Goal: Task Accomplishment & Management: Use online tool/utility

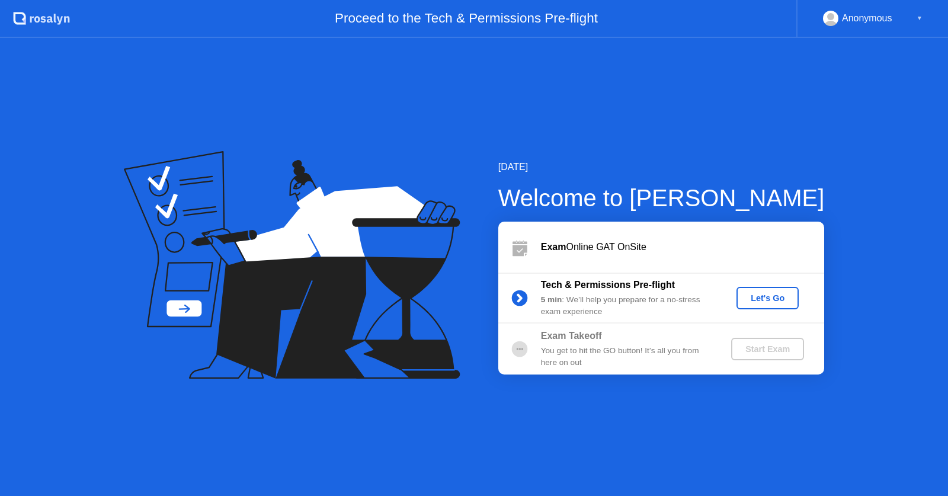
click at [763, 295] on div "Let's Go" at bounding box center [768, 297] width 53 height 9
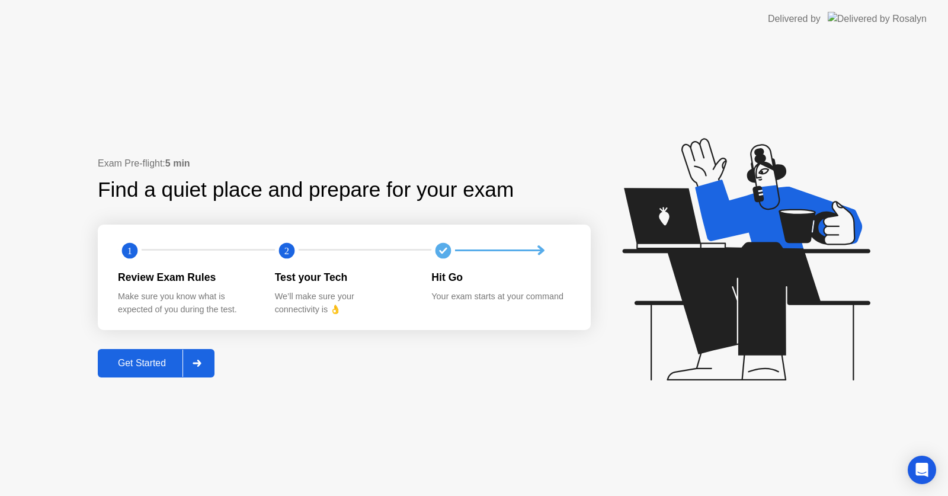
click at [148, 359] on div "Get Started" at bounding box center [141, 363] width 81 height 11
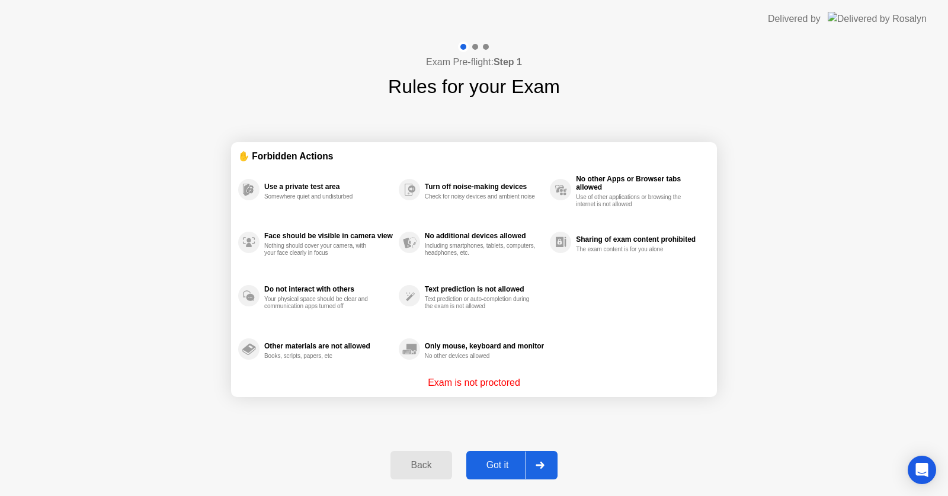
click at [500, 466] on div "Got it" at bounding box center [498, 465] width 56 height 11
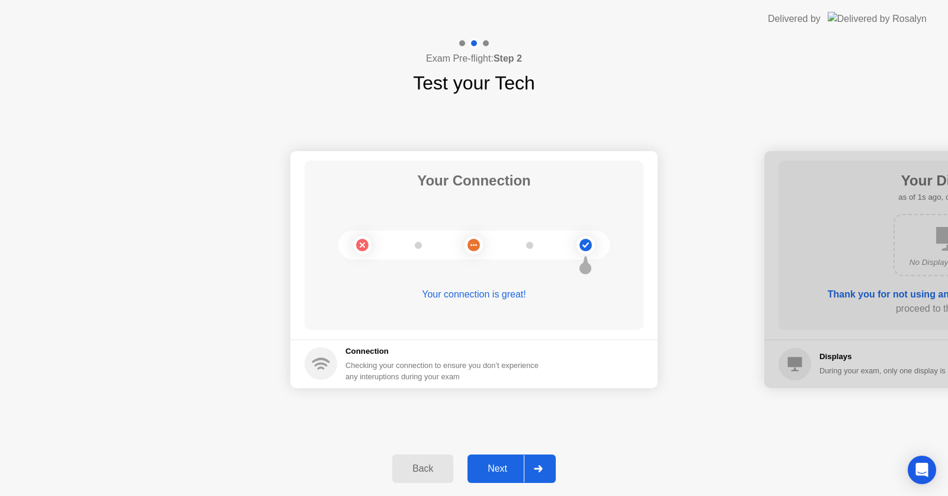
click at [500, 466] on div "Next" at bounding box center [497, 469] width 53 height 11
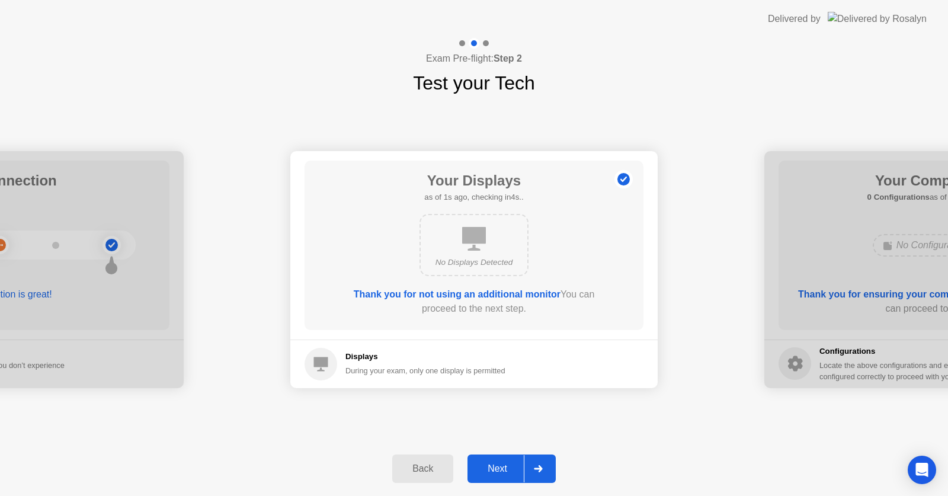
click at [500, 466] on div "Next" at bounding box center [497, 469] width 53 height 11
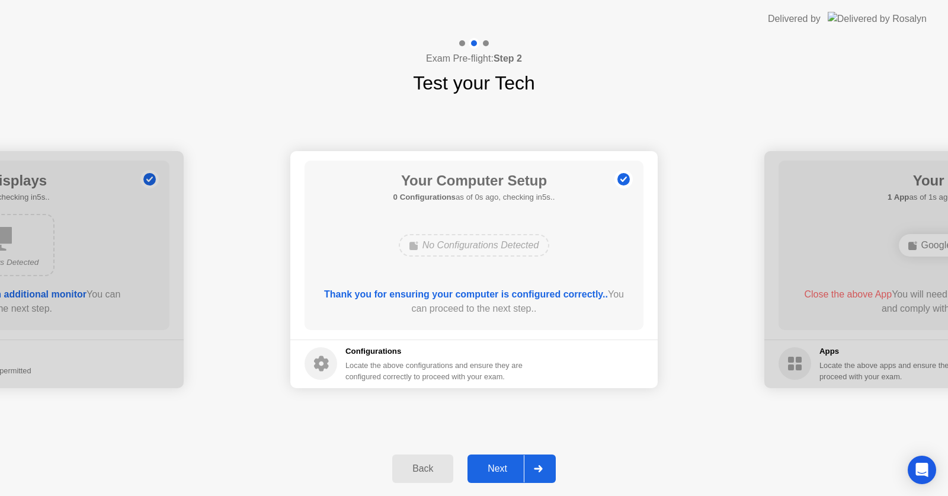
click at [500, 466] on div "Next" at bounding box center [497, 469] width 53 height 11
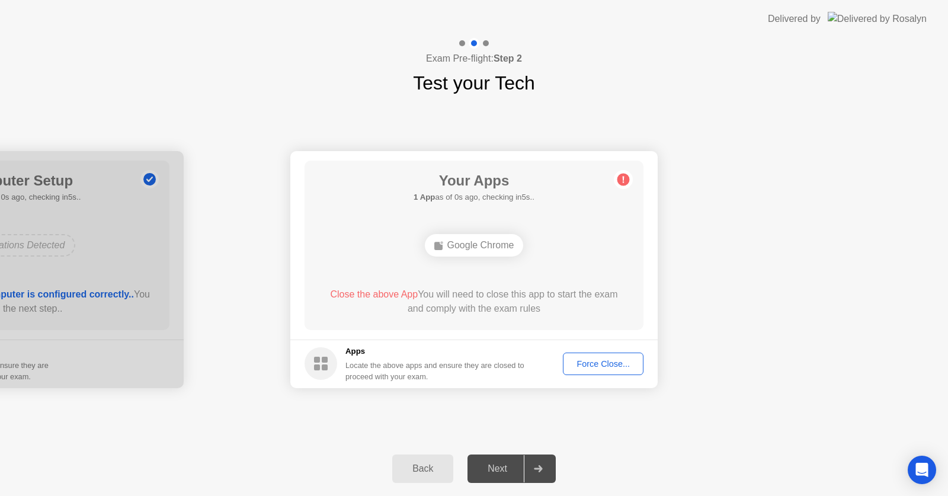
click at [500, 466] on div "Next" at bounding box center [497, 469] width 53 height 11
click at [592, 362] on div "Force Close..." at bounding box center [603, 363] width 72 height 9
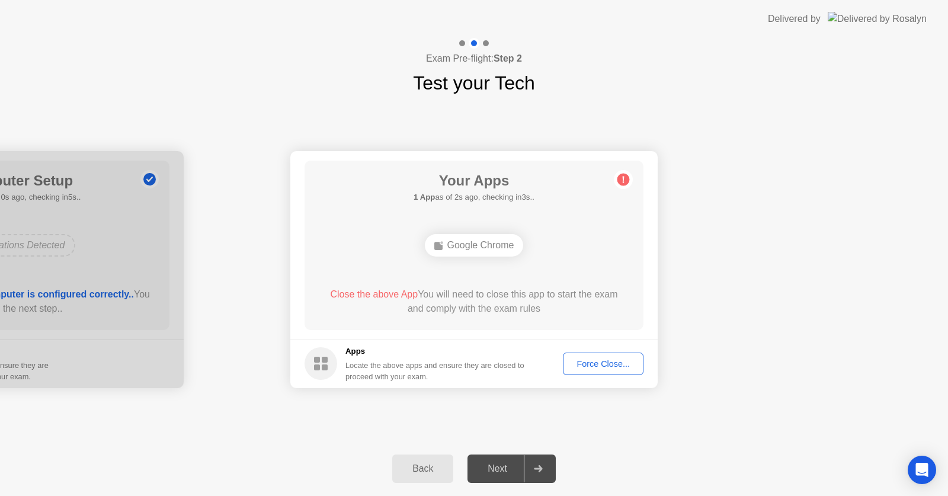
click at [593, 359] on div "Force Close..." at bounding box center [603, 363] width 72 height 9
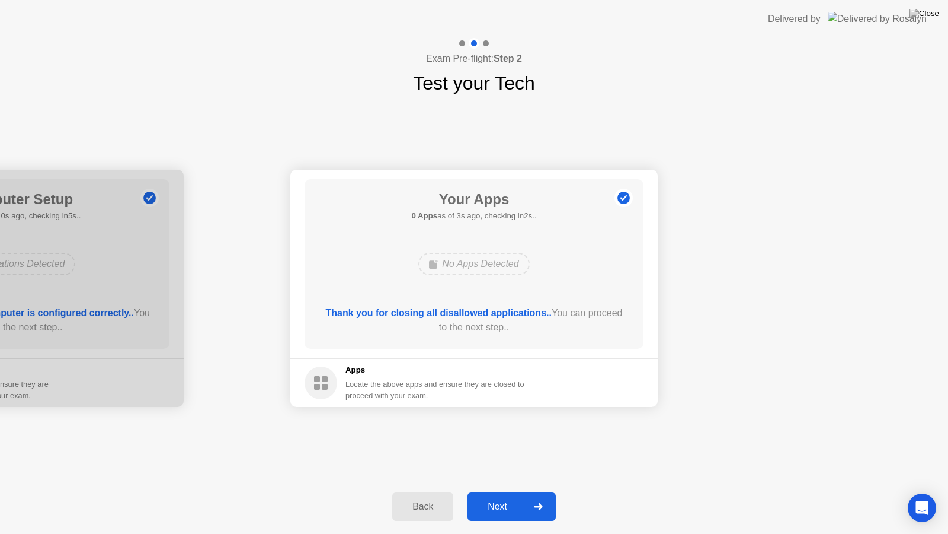
click at [493, 496] on div "Next" at bounding box center [497, 506] width 53 height 11
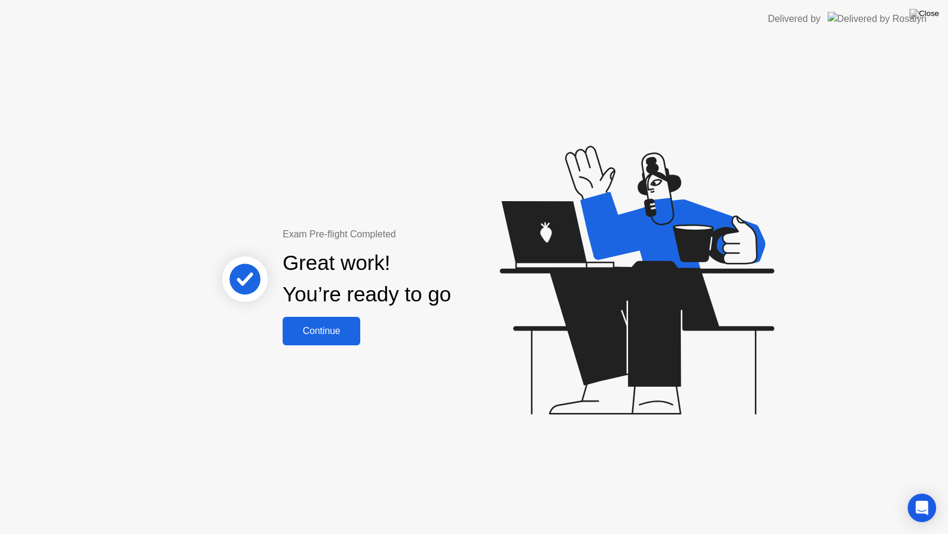
click at [302, 336] on div "Continue" at bounding box center [321, 330] width 71 height 11
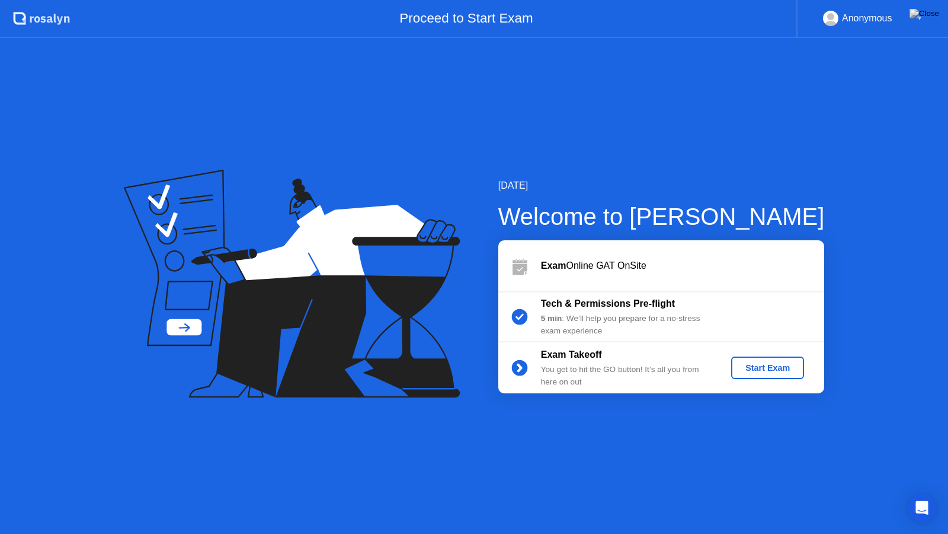
click at [767, 363] on div "Start Exam" at bounding box center [767, 367] width 63 height 9
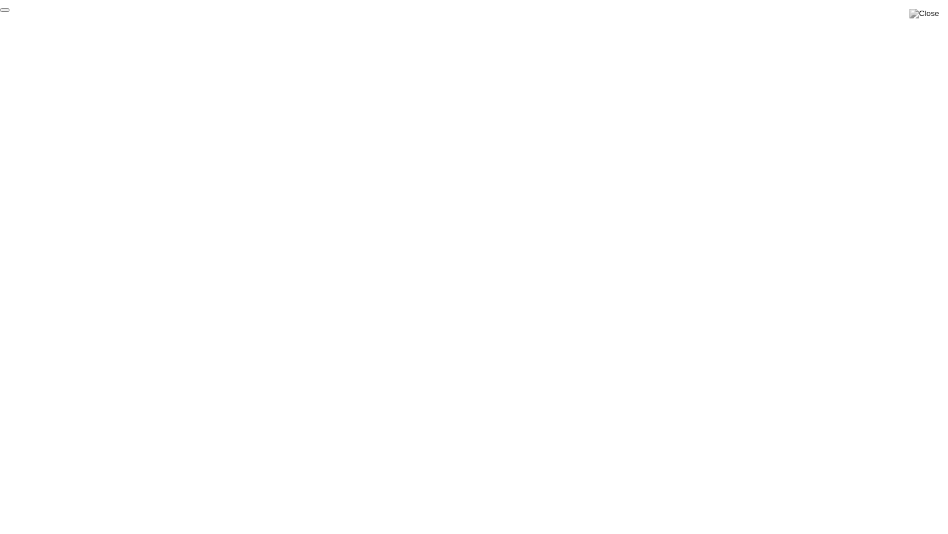
click at [9, 12] on button "End Proctoring Session" at bounding box center [4, 10] width 9 height 4
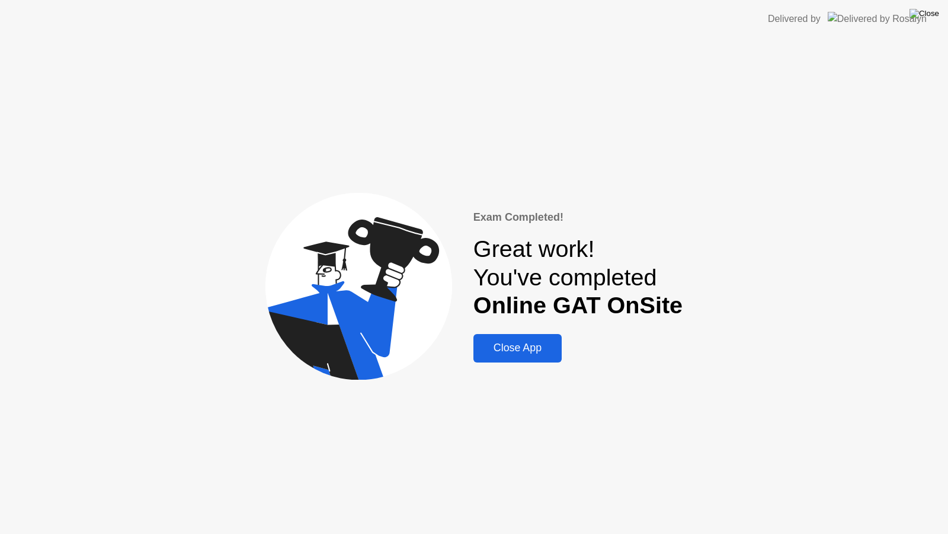
click at [932, 17] on img at bounding box center [925, 13] width 30 height 9
click at [535, 351] on div "Close App" at bounding box center [517, 347] width 81 height 12
